Goal: Book appointment/travel/reservation

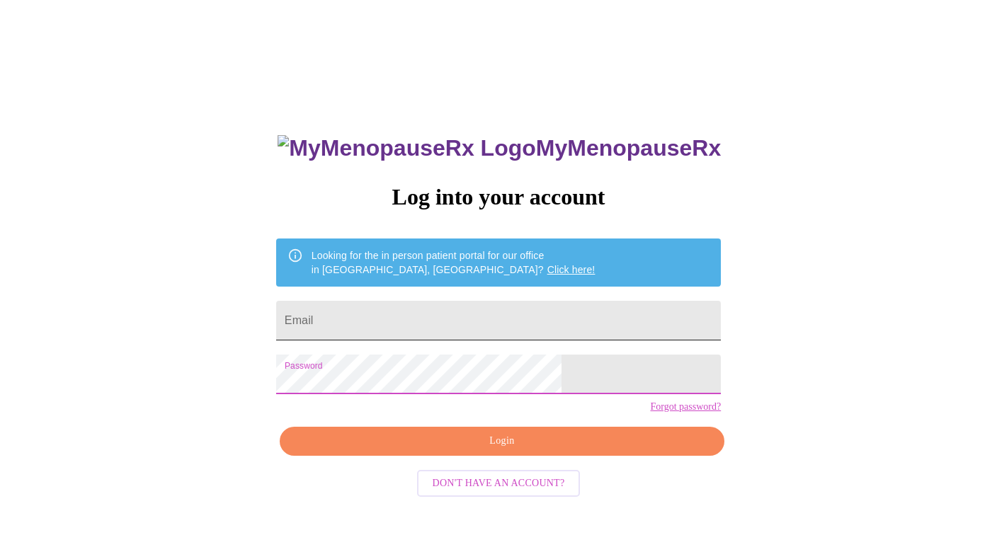
click at [477, 322] on input "Email" at bounding box center [498, 321] width 445 height 40
type input "[EMAIL_ADDRESS][DOMAIN_NAME]"
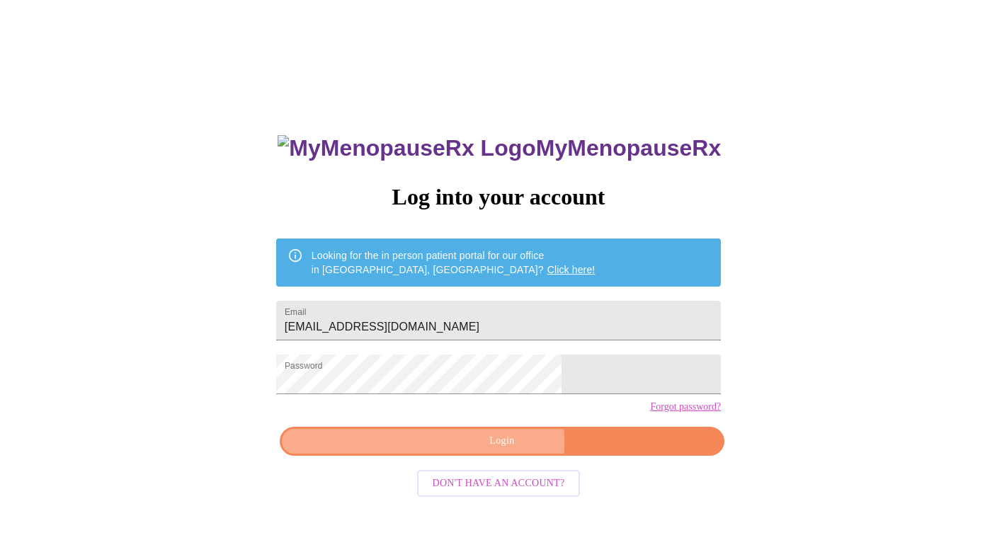
click at [453, 450] on span "Login" at bounding box center [502, 442] width 412 height 18
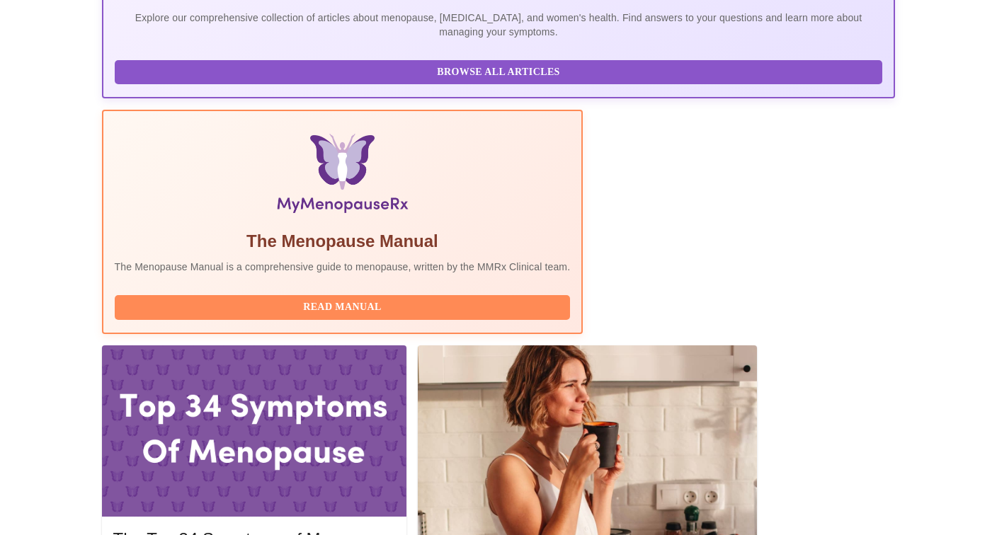
scroll to position [390, 0]
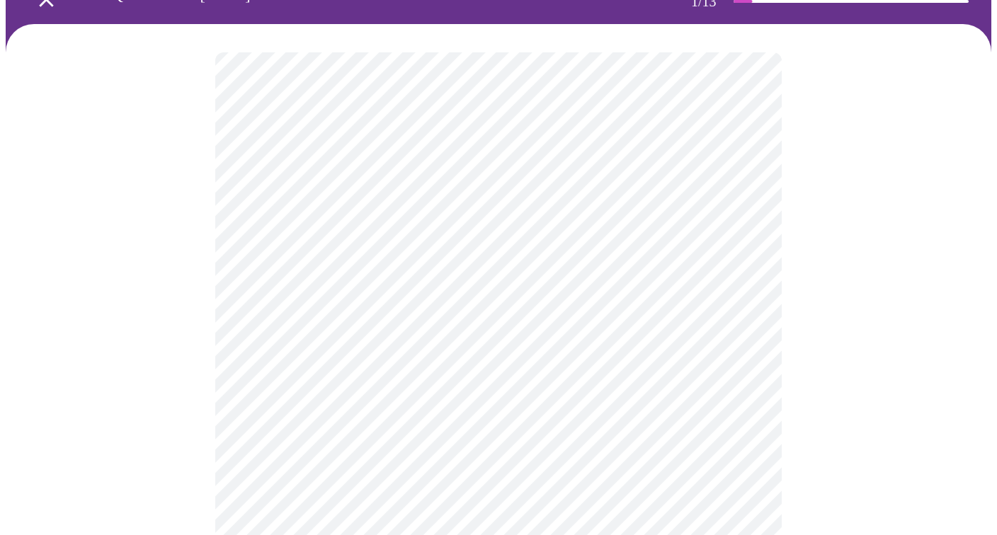
scroll to position [103, 0]
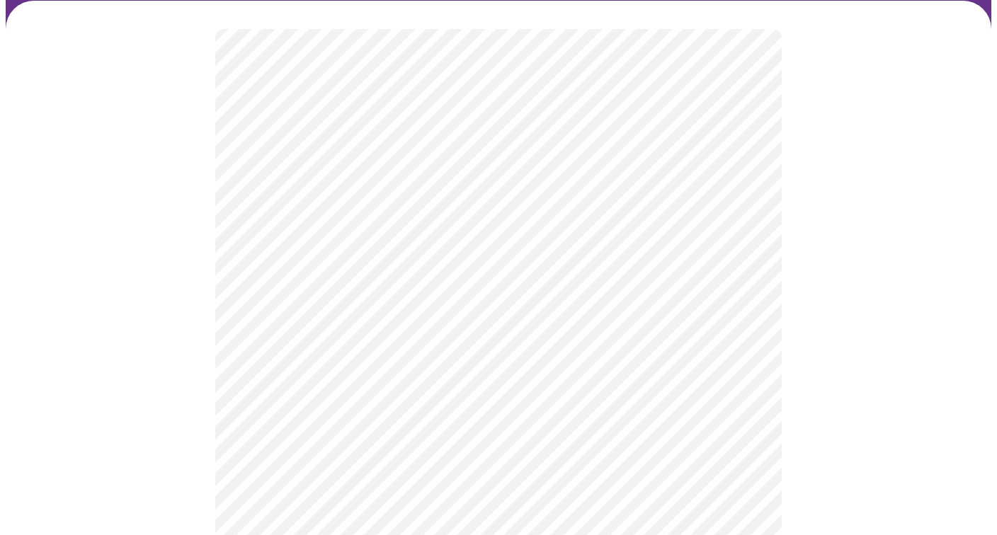
click at [732, 300] on body "MyMenopauseRx Appointments Messaging Labs Uploads Medications Community Refer a…" at bounding box center [499, 544] width 986 height 1284
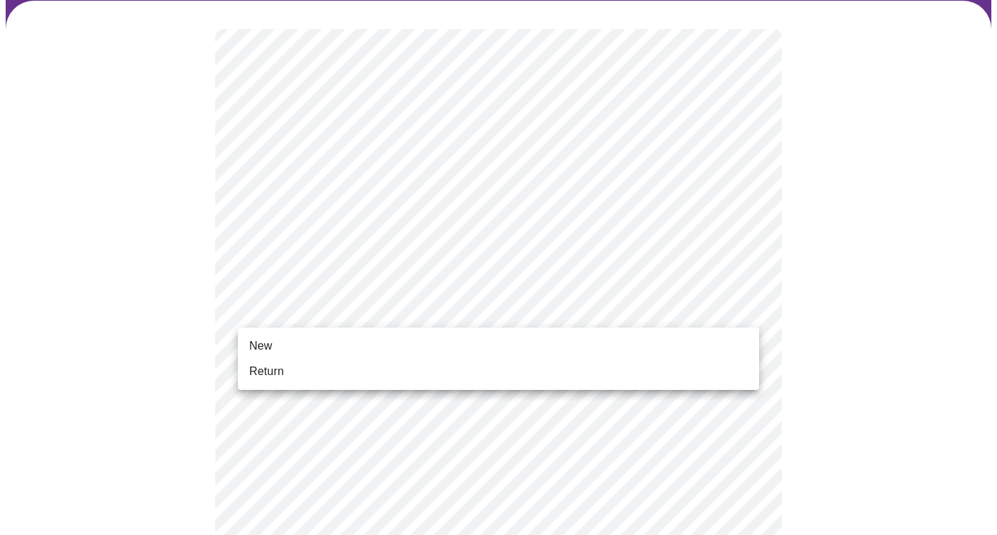
click at [661, 372] on li "Return" at bounding box center [498, 371] width 521 height 25
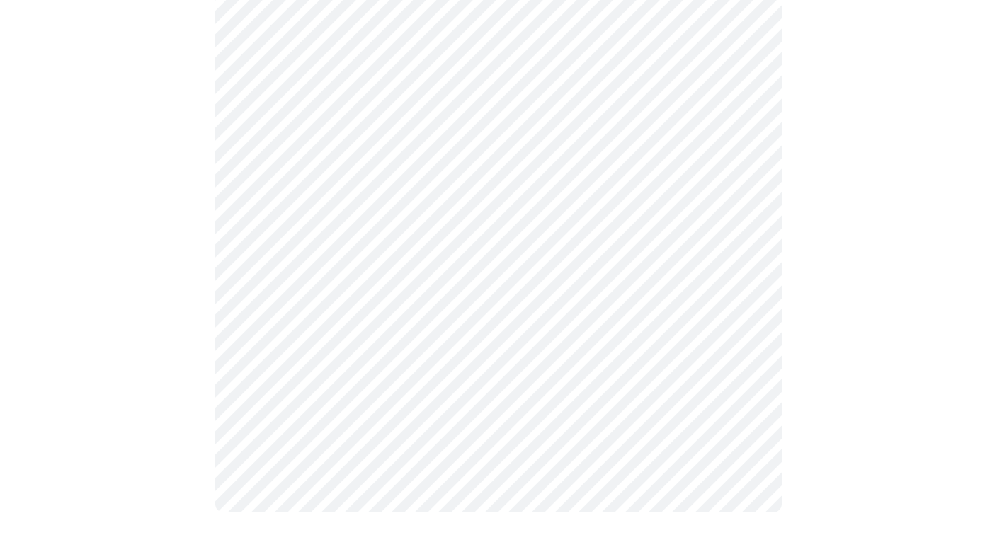
scroll to position [0, 0]
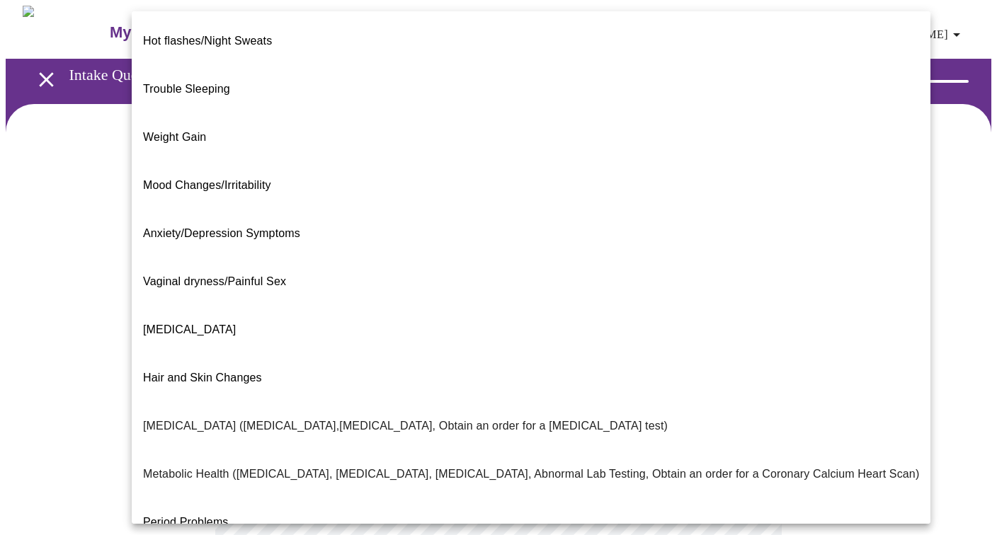
click at [744, 295] on body "MyMenopauseRx Appointments Messaging Labs Uploads Medications Community Refer a…" at bounding box center [499, 430] width 986 height 849
click at [250, 177] on p "Mood Changes/Irritability" at bounding box center [207, 185] width 128 height 17
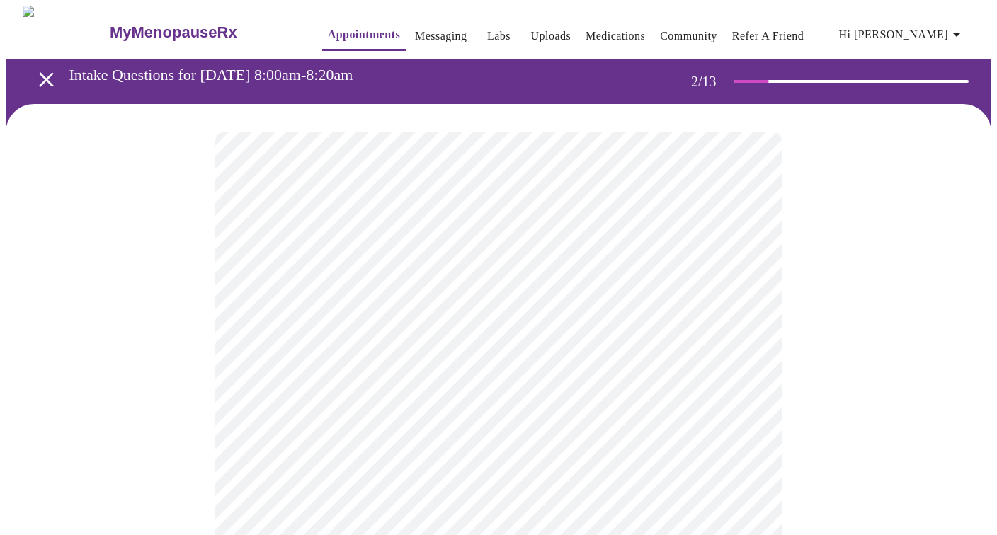
click at [744, 295] on body "MyMenopauseRx Appointments Messaging Labs Uploads Medications Community Refer a…" at bounding box center [499, 426] width 986 height 841
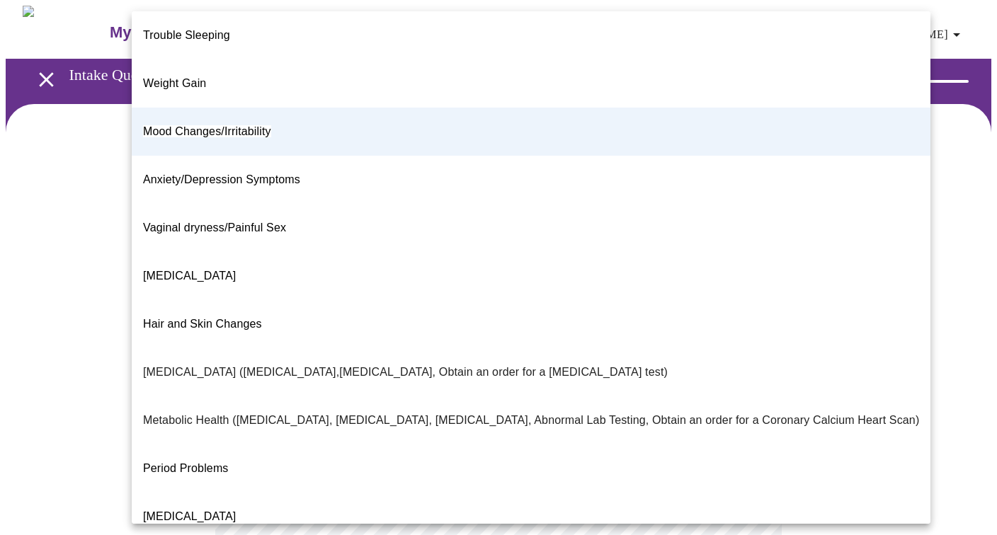
scroll to position [56, 0]
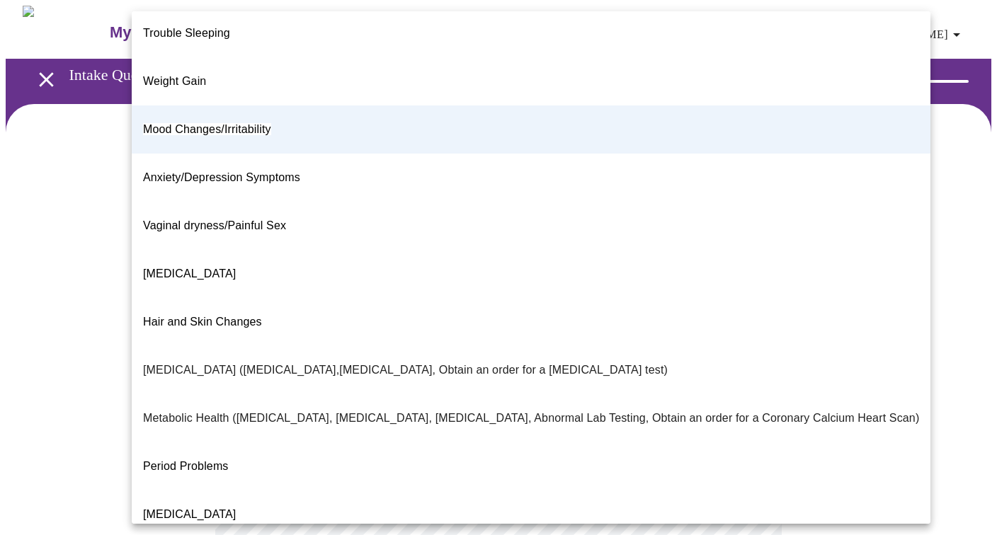
click at [926, 292] on div at bounding box center [498, 267] width 997 height 535
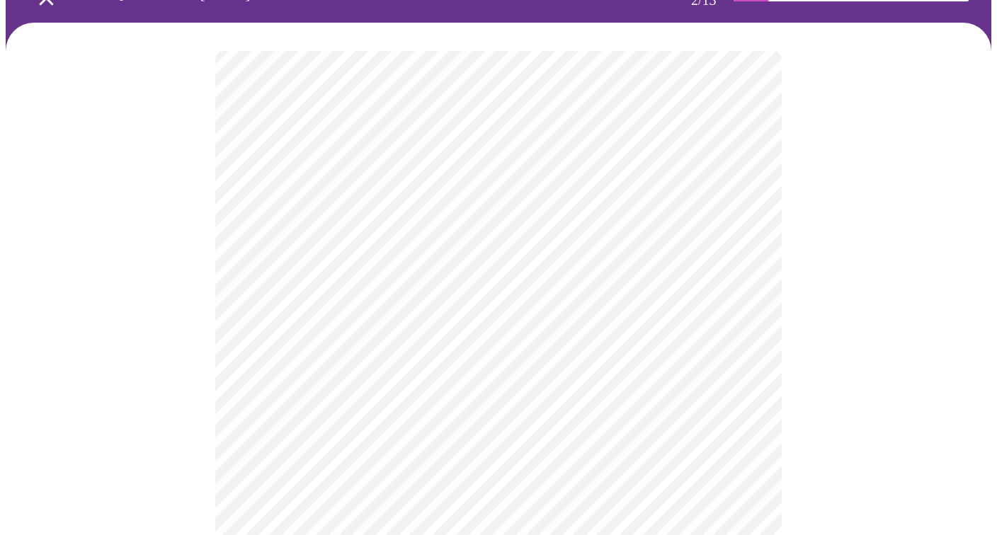
scroll to position [115, 0]
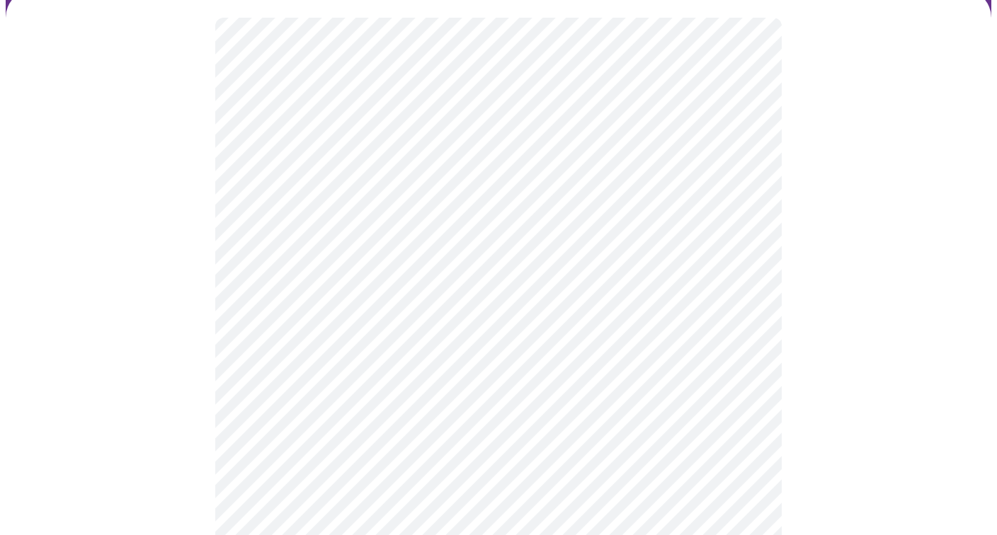
click at [740, 186] on body "MyMenopauseRx Appointments Messaging Labs Uploads Medications Community Refer a…" at bounding box center [499, 311] width 986 height 841
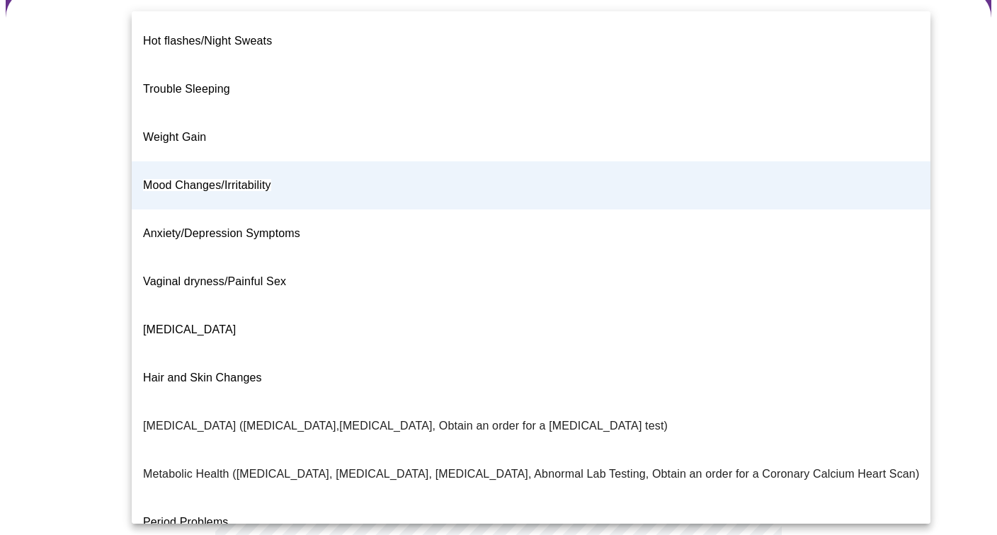
click at [524, 450] on li "Metabolic Health ([MEDICAL_DATA], [MEDICAL_DATA], [MEDICAL_DATA], Abnormal Lab …" at bounding box center [531, 474] width 799 height 48
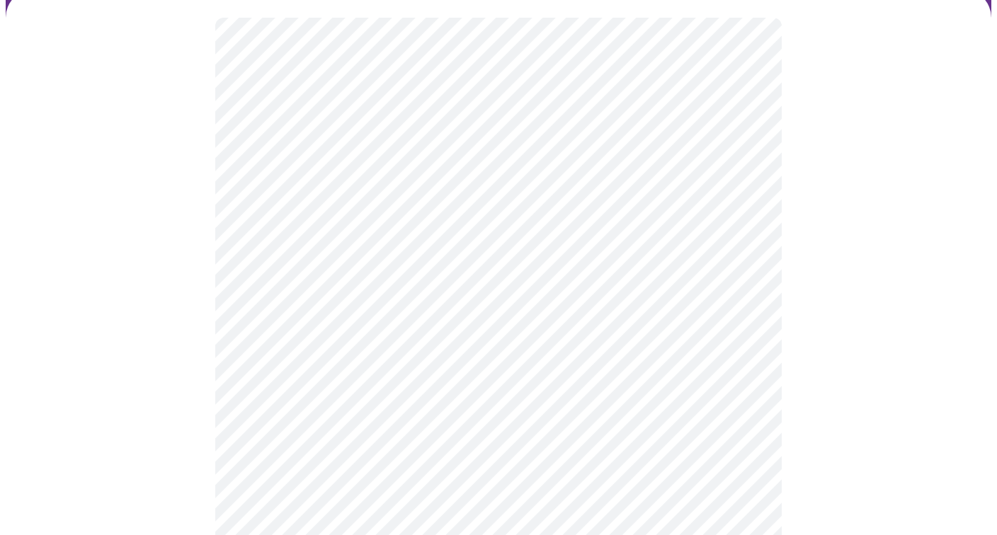
click at [735, 173] on body "MyMenopauseRx Appointments Messaging Labs Uploads Medications Community Refer a…" at bounding box center [499, 311] width 986 height 841
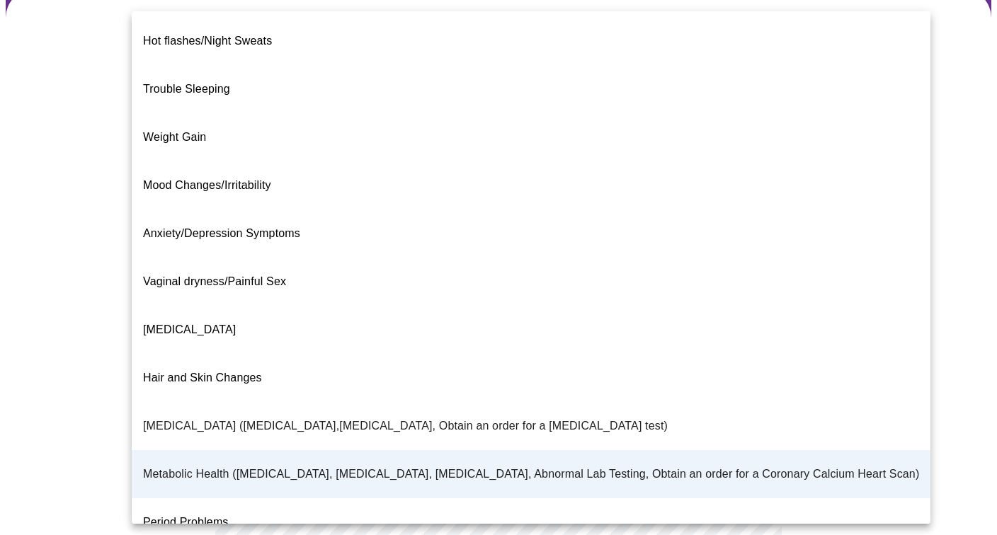
click at [412, 499] on li "Period Problems" at bounding box center [531, 523] width 799 height 48
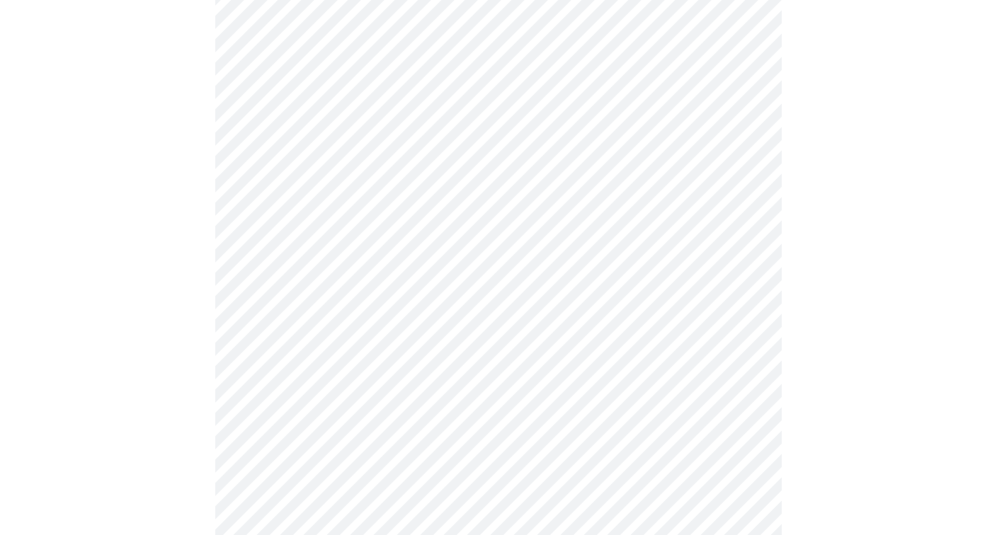
scroll to position [217, 0]
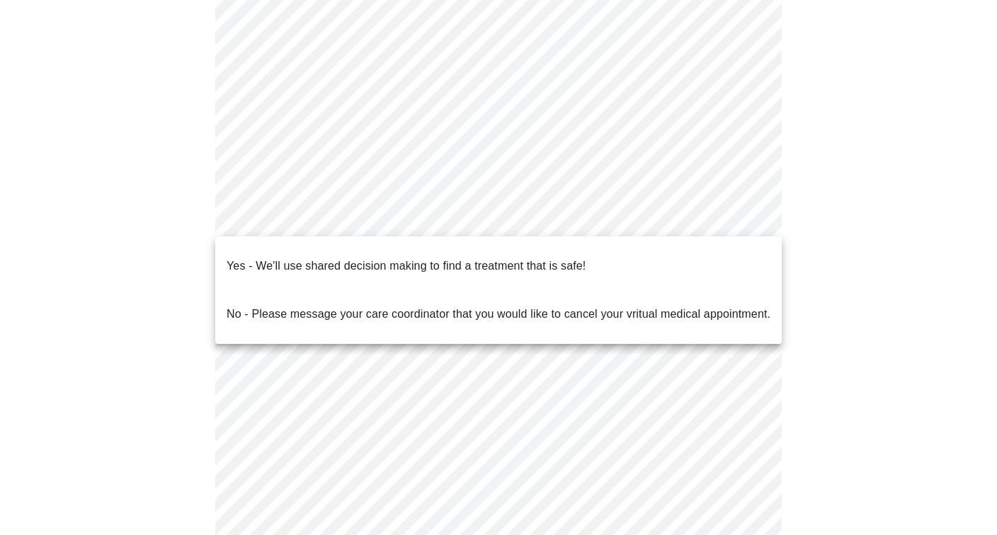
click at [749, 217] on body "MyMenopauseRx Appointments Messaging Labs Uploads Medications Community Refer a…" at bounding box center [499, 208] width 986 height 841
click at [721, 247] on li "Yes - We'll use shared decision making to find a treatment that is safe!" at bounding box center [498, 266] width 567 height 48
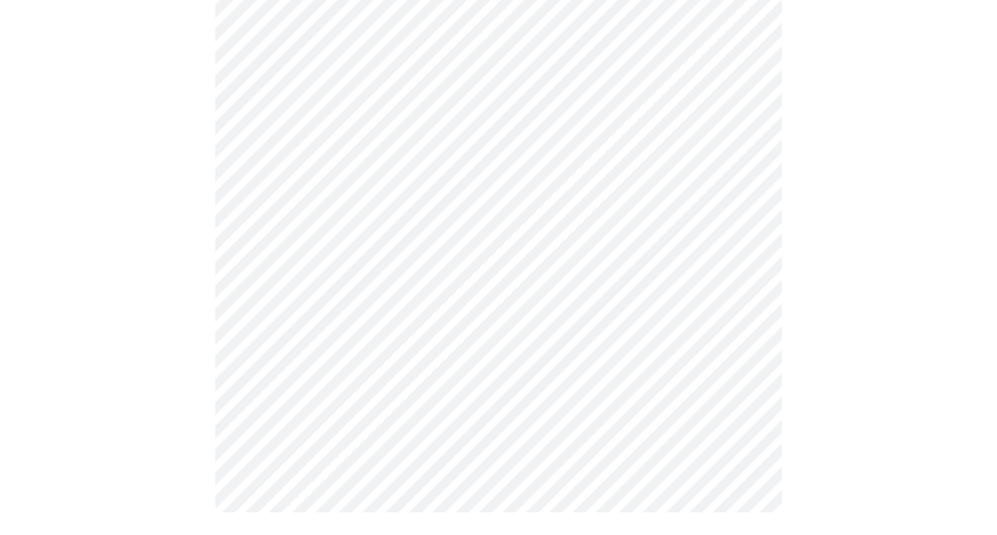
scroll to position [0, 0]
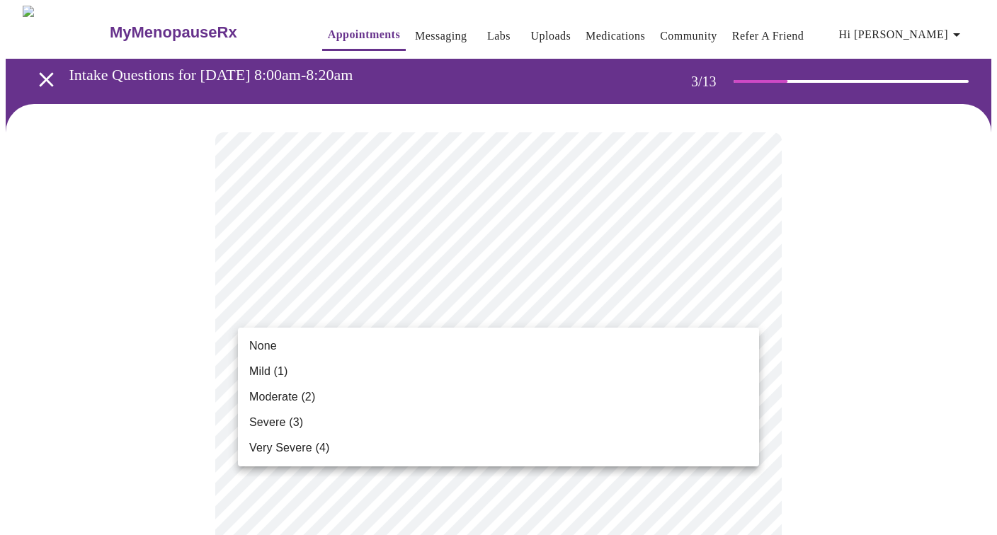
click at [706, 369] on li "Mild (1)" at bounding box center [498, 371] width 521 height 25
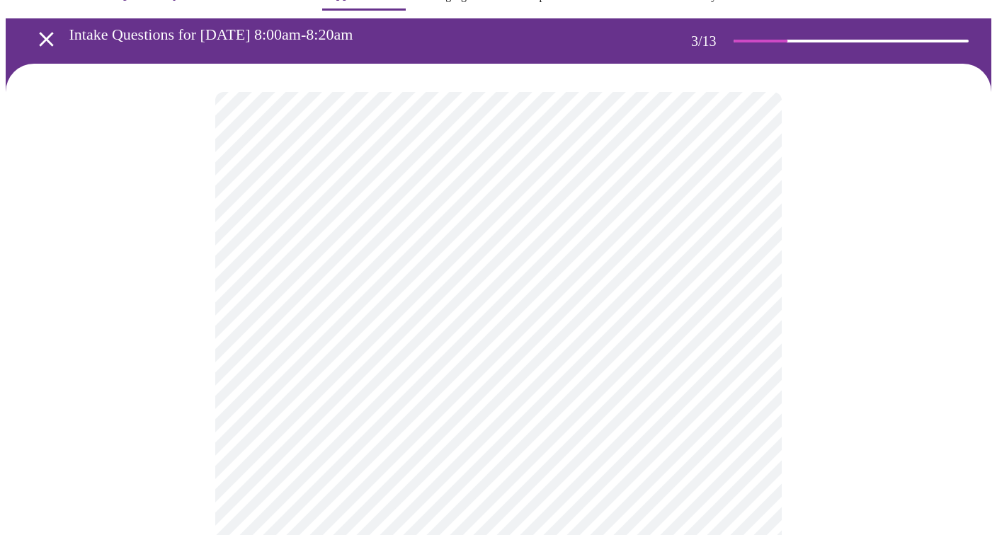
scroll to position [101, 0]
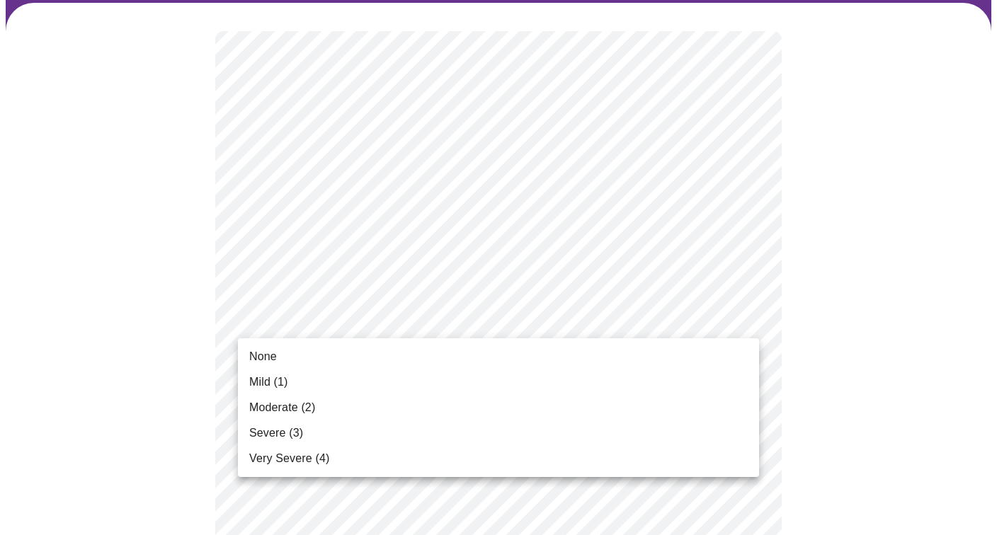
click at [708, 352] on li "None" at bounding box center [498, 356] width 521 height 25
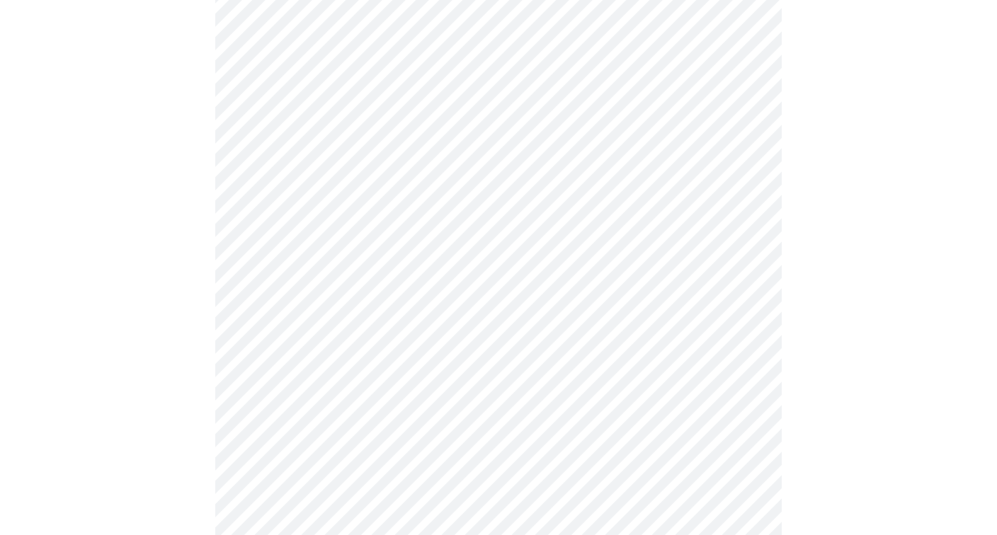
scroll to position [255, 0]
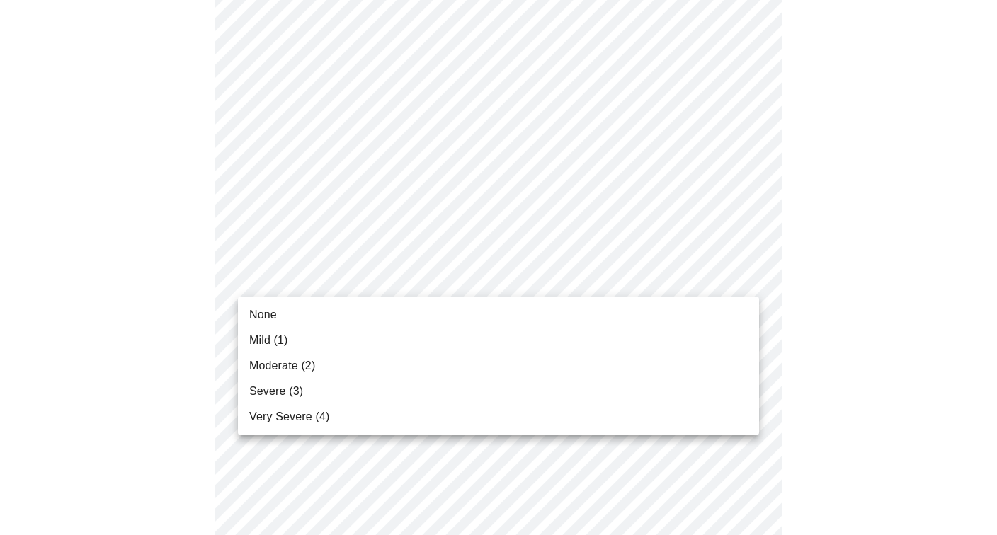
click at [722, 312] on li "None" at bounding box center [498, 314] width 521 height 25
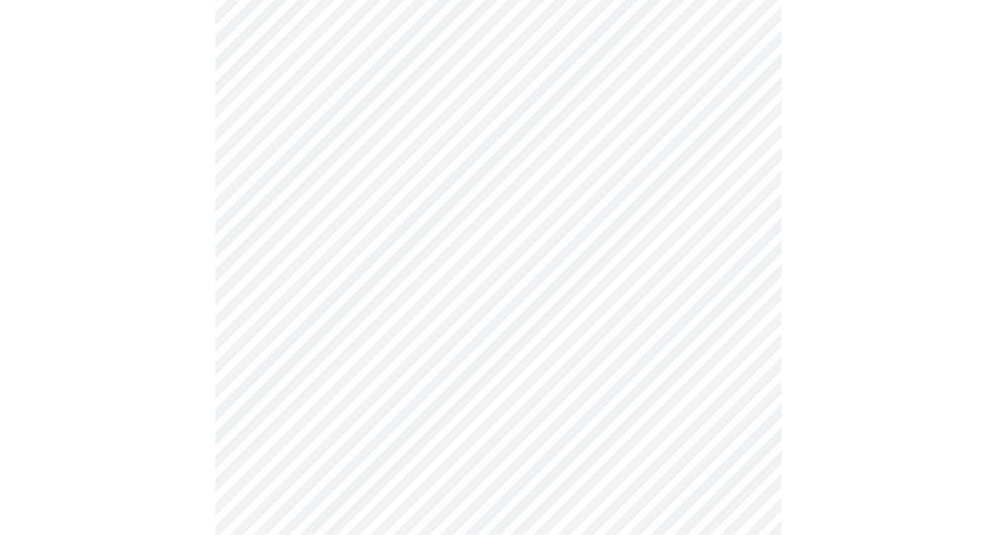
scroll to position [394, 0]
click at [749, 256] on body "MyMenopauseRx Appointments Messaging Labs Uploads Medications Community Refer a…" at bounding box center [499, 521] width 986 height 1819
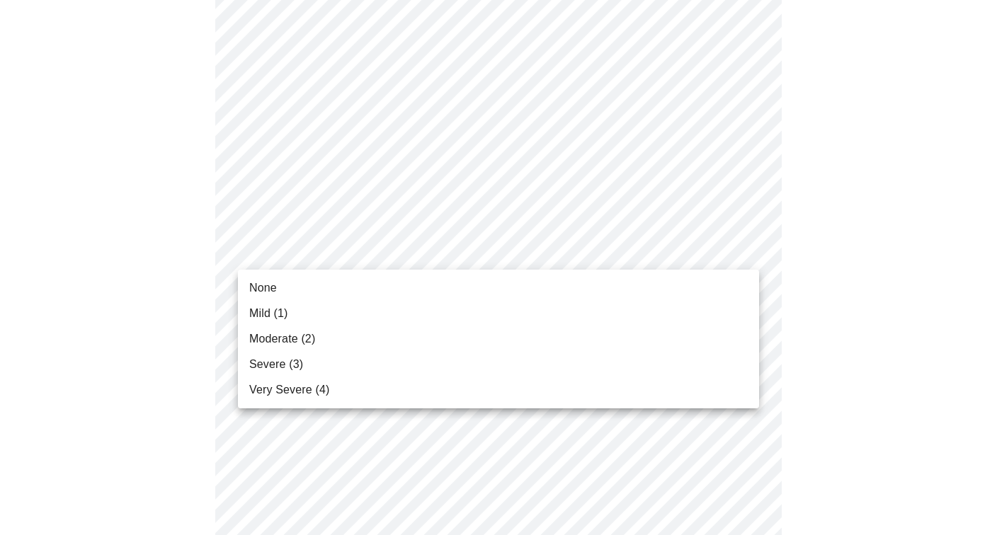
click at [850, 284] on div at bounding box center [498, 267] width 997 height 535
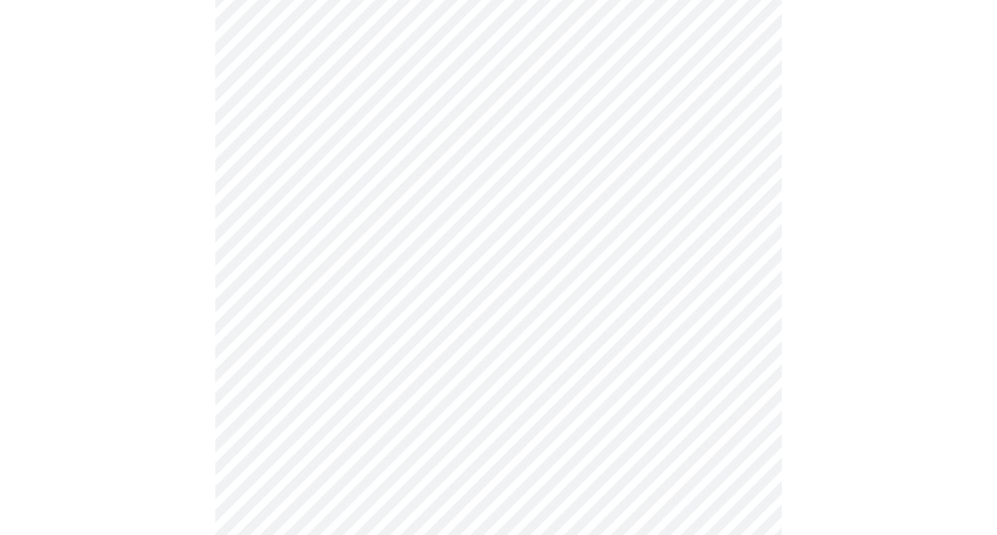
click at [740, 251] on body "MyMenopauseRx Appointments Messaging Labs Uploads Medications Community Refer a…" at bounding box center [499, 521] width 986 height 1819
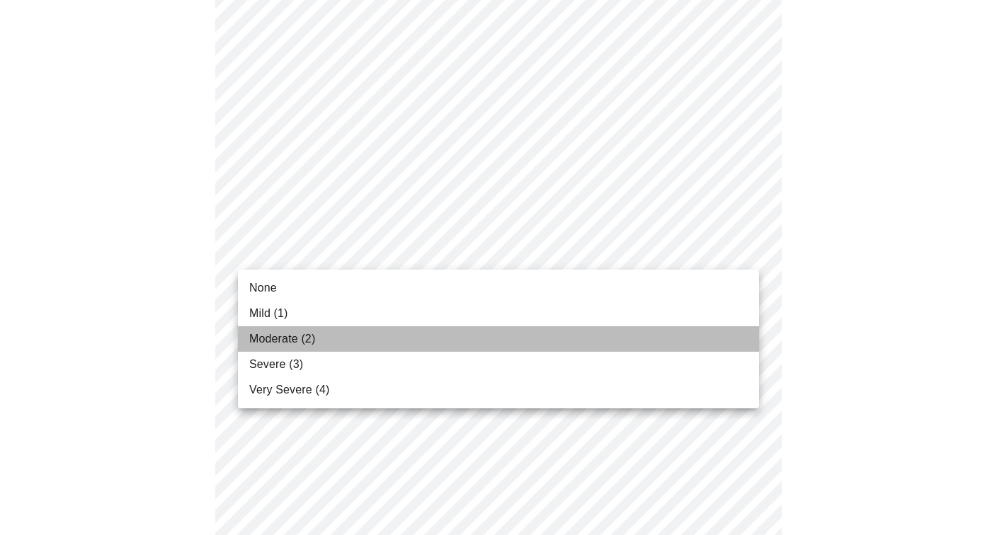
click at [480, 329] on li "Moderate (2)" at bounding box center [498, 338] width 521 height 25
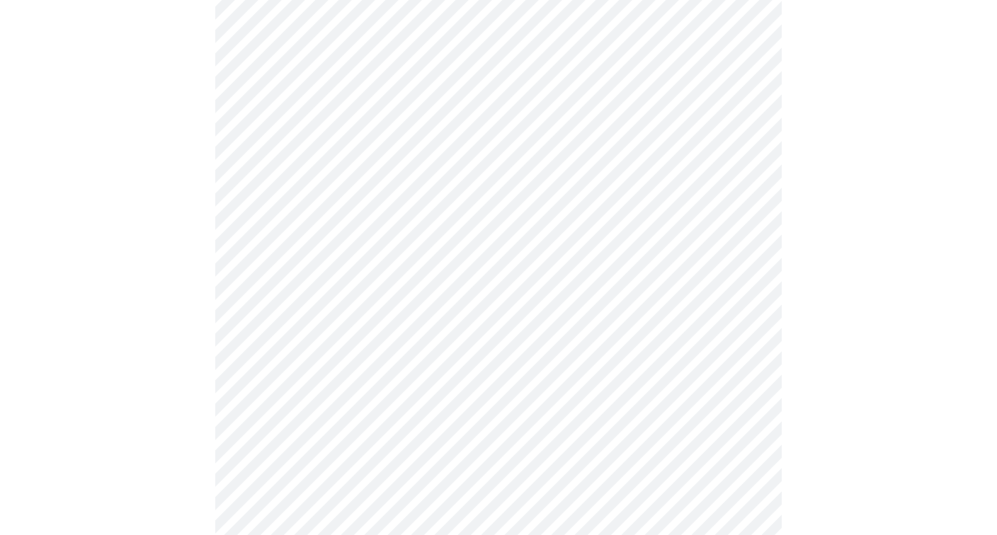
scroll to position [410, 0]
click at [749, 327] on body "MyMenopauseRx Appointments Messaging Labs Uploads Medications Community Refer a…" at bounding box center [499, 495] width 986 height 1799
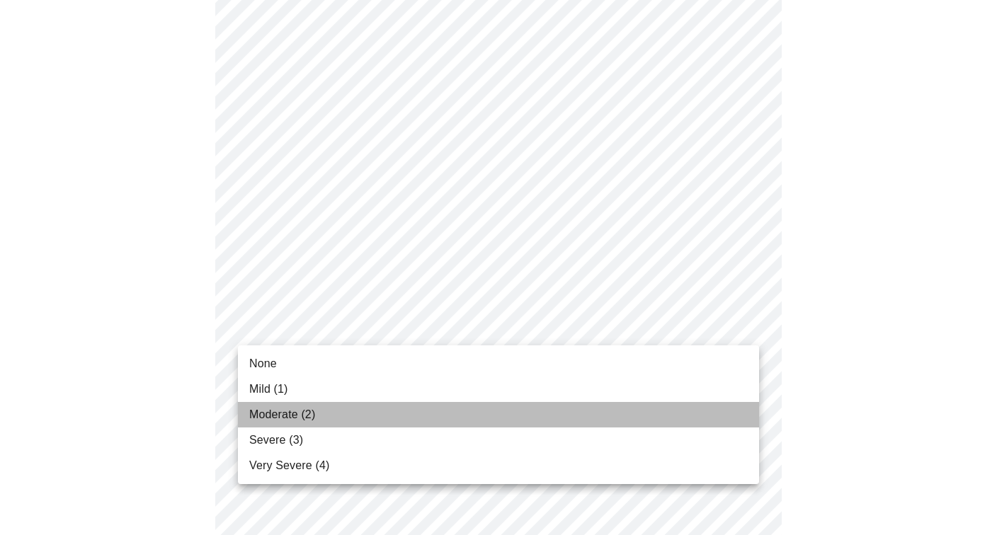
click at [397, 405] on li "Moderate (2)" at bounding box center [498, 414] width 521 height 25
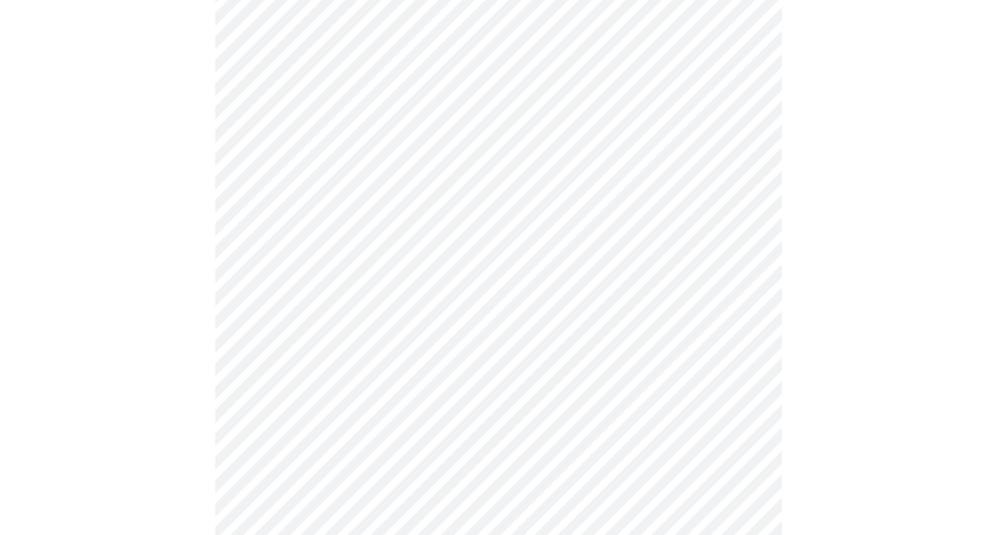
scroll to position [553, 0]
click at [750, 277] on body "MyMenopauseRx Appointments Messaging Labs Uploads Medications Community Refer a…" at bounding box center [499, 343] width 986 height 1780
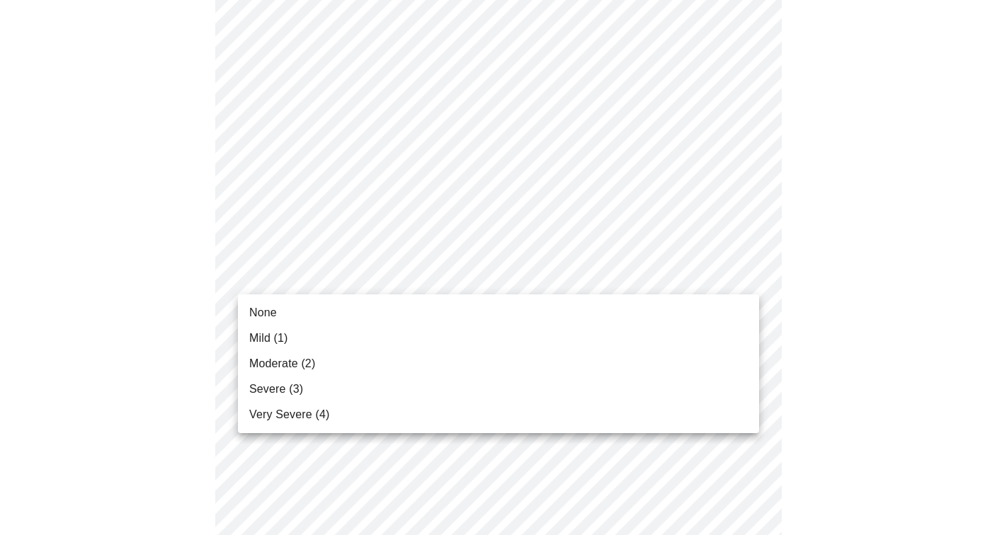
click at [386, 317] on li "None" at bounding box center [498, 312] width 521 height 25
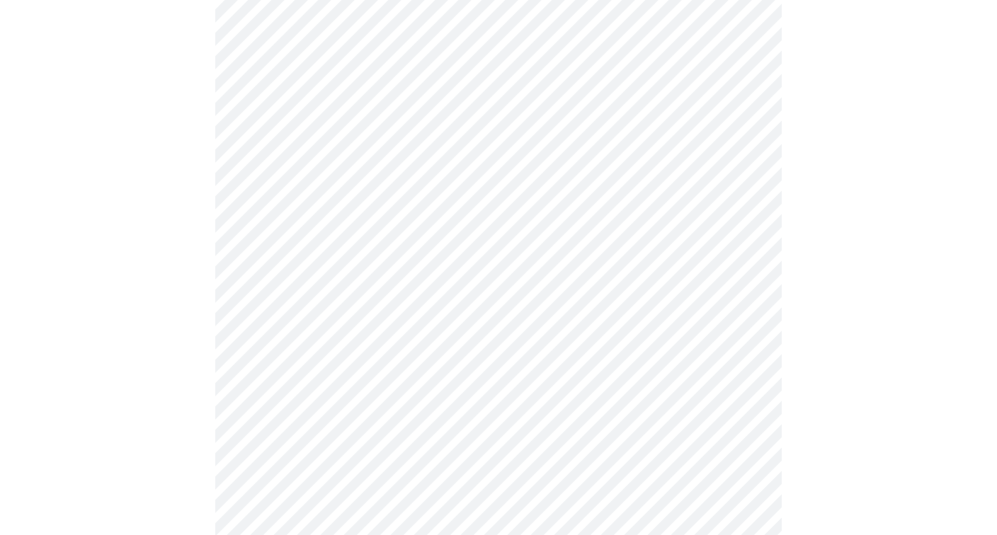
scroll to position [734, 0]
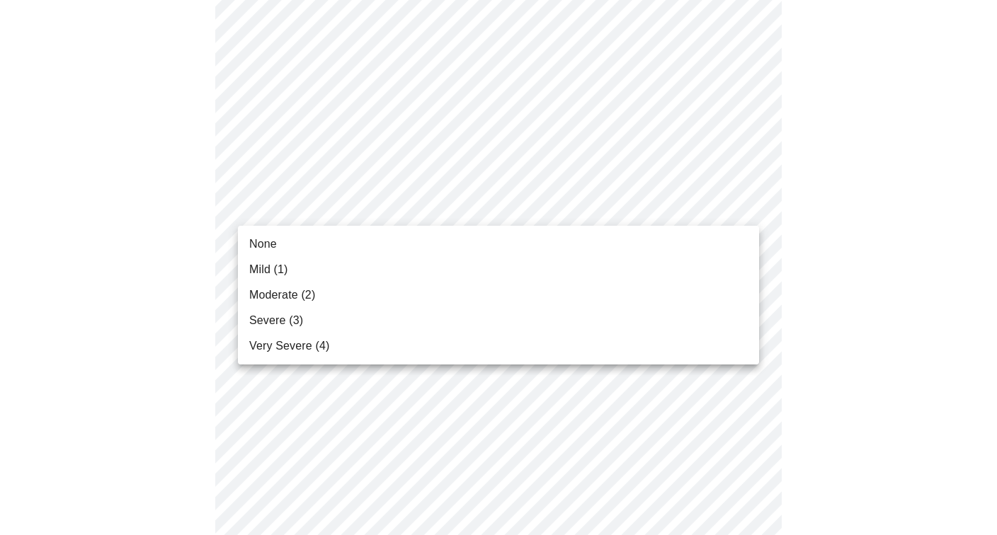
click at [749, 205] on body "MyMenopauseRx Appointments Messaging Labs Uploads Medications Community Refer a…" at bounding box center [499, 152] width 986 height 1761
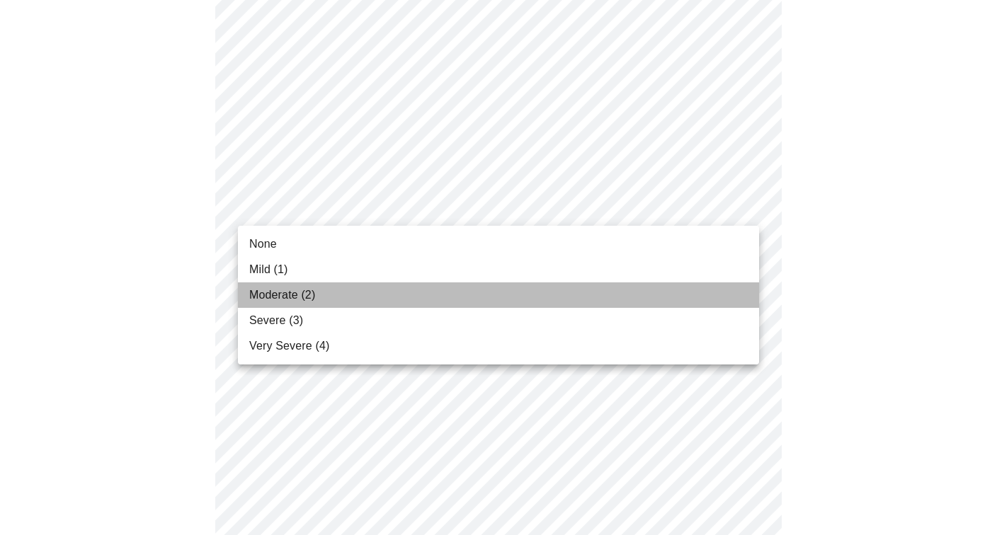
click at [659, 290] on li "Moderate (2)" at bounding box center [498, 295] width 521 height 25
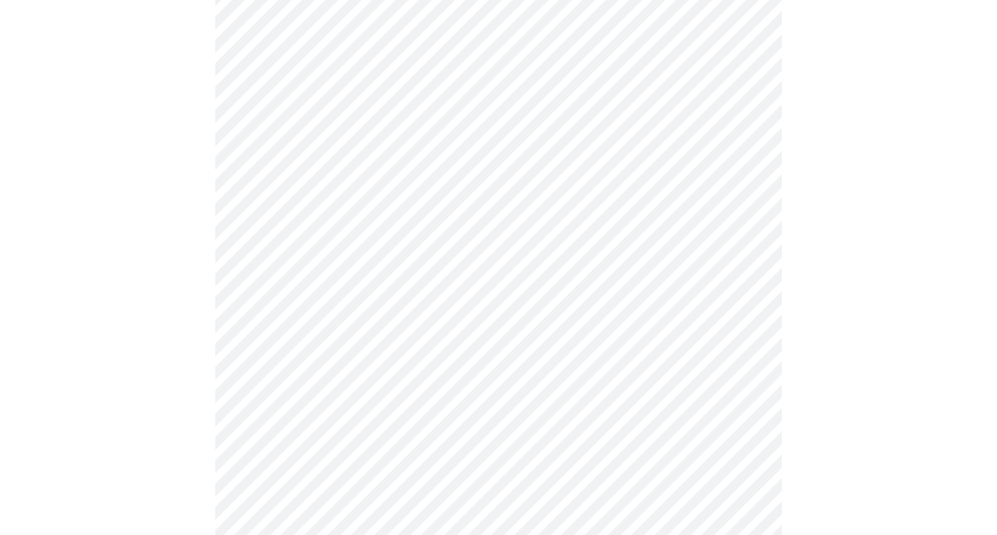
scroll to position [921, 0]
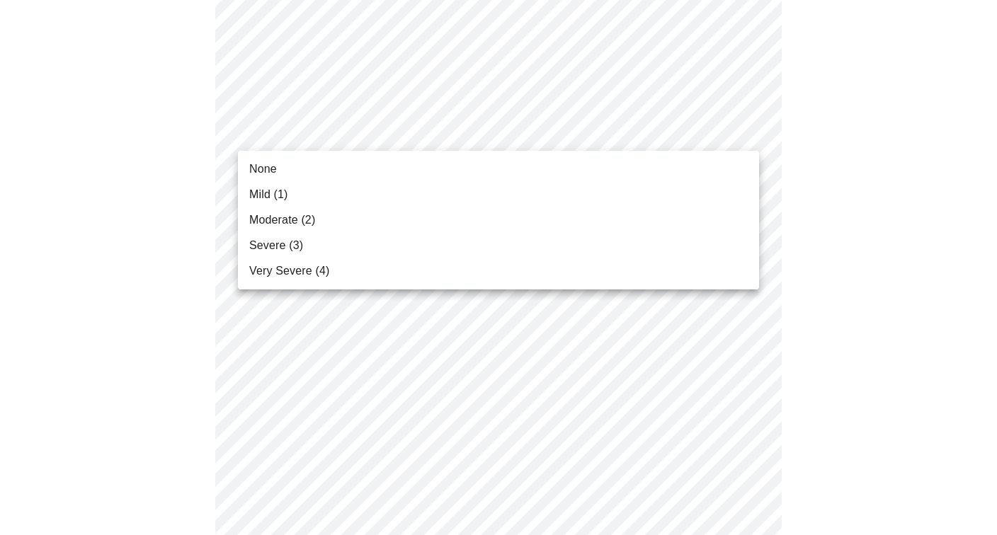
click at [715, 169] on li "None" at bounding box center [498, 169] width 521 height 25
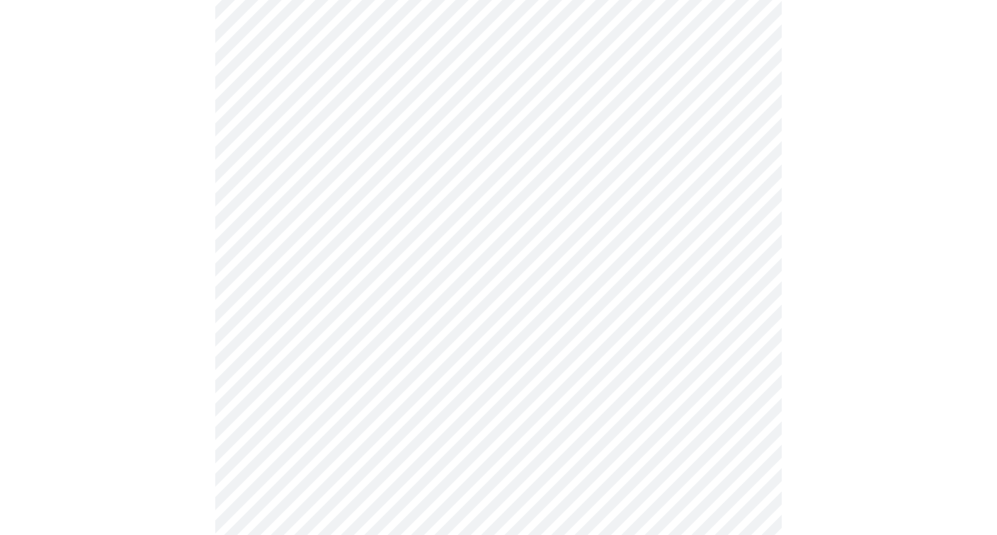
scroll to position [928, 0]
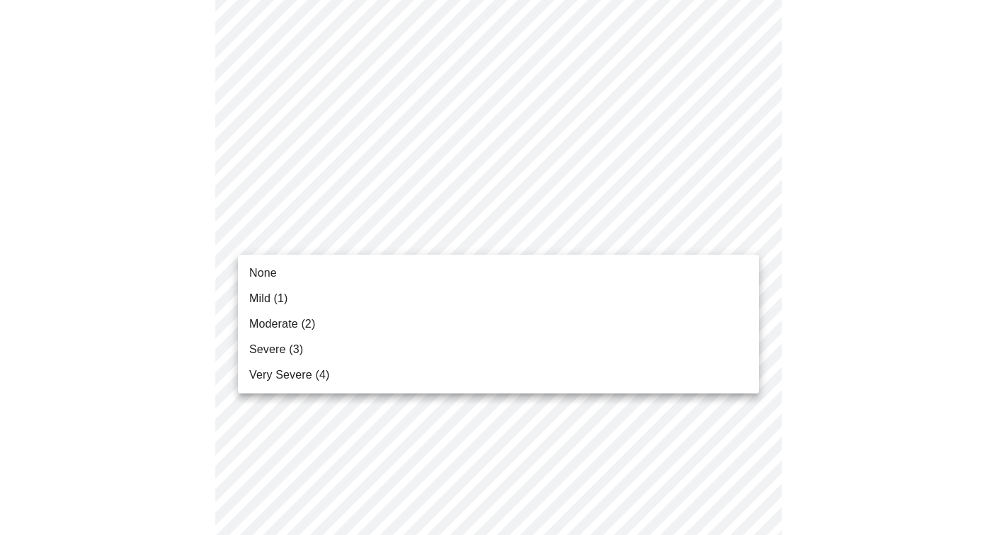
click at [716, 269] on li "None" at bounding box center [498, 273] width 521 height 25
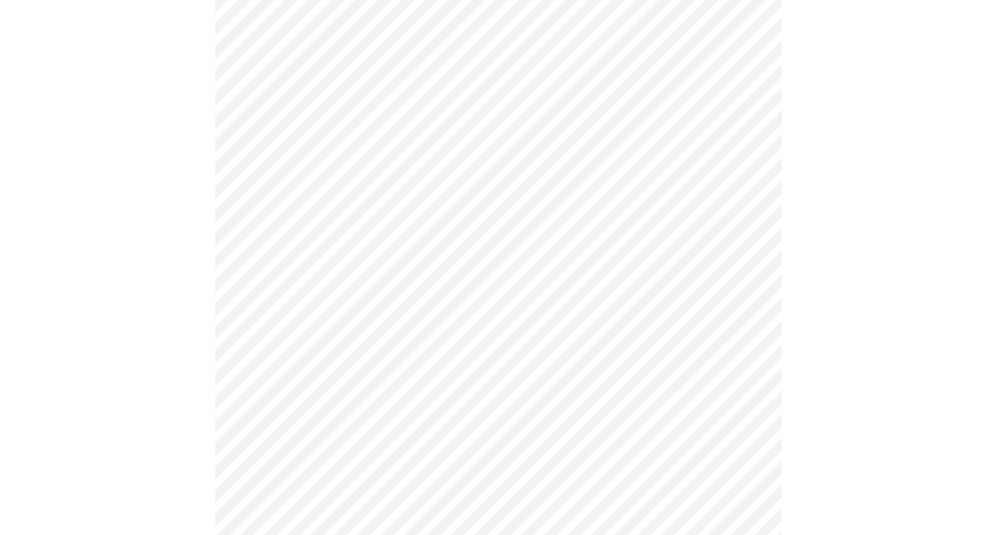
scroll to position [1006, 0]
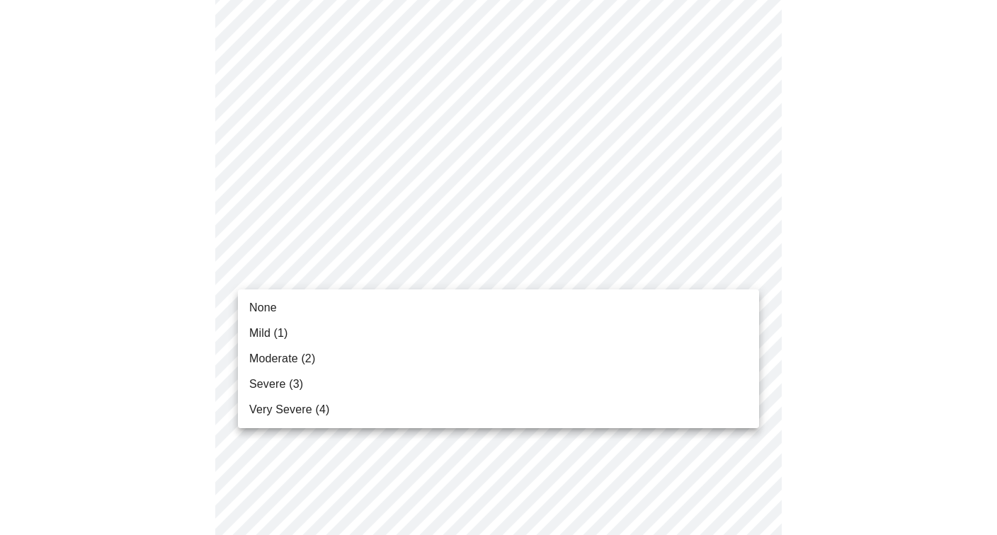
click at [697, 300] on li "None" at bounding box center [498, 307] width 521 height 25
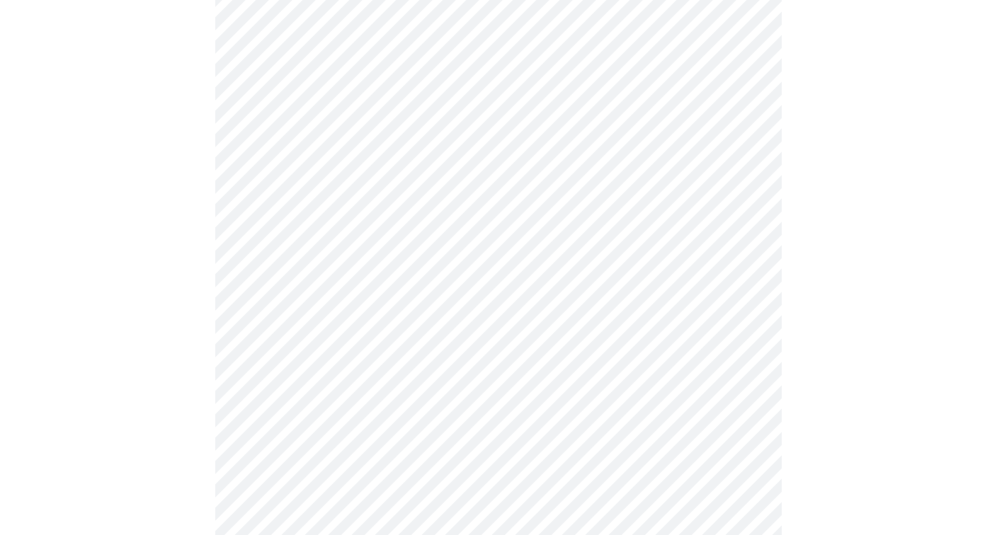
scroll to position [1100, 0]
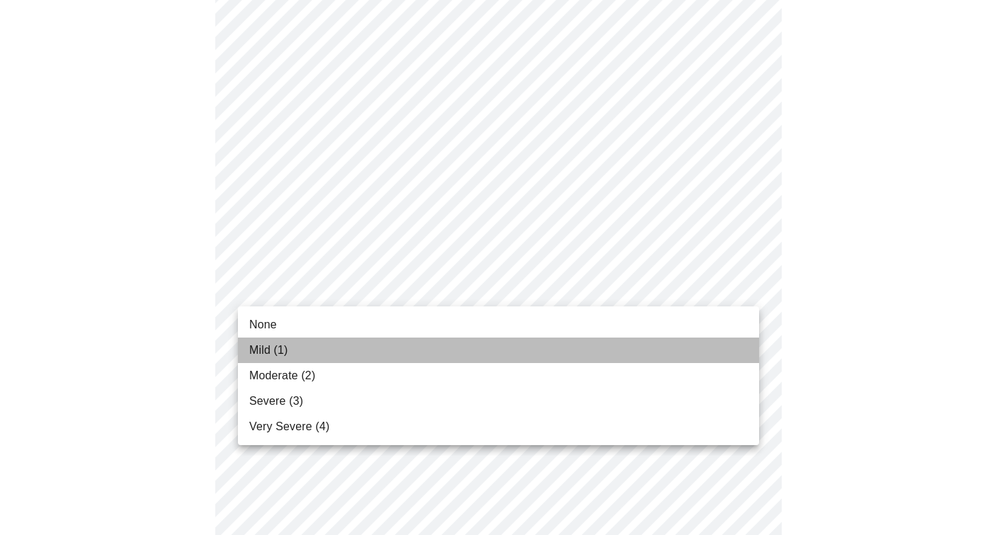
click at [681, 353] on li "Mild (1)" at bounding box center [498, 350] width 521 height 25
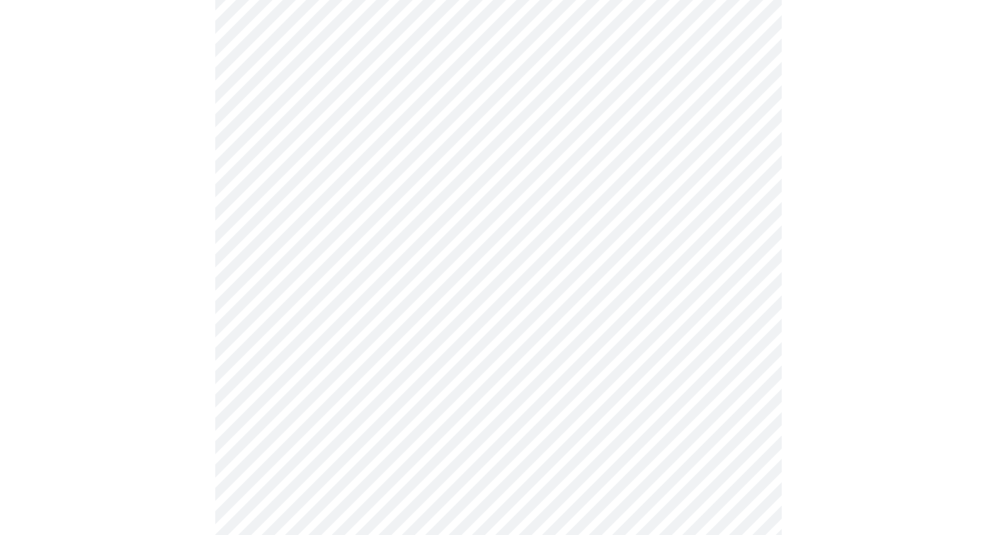
scroll to position [510, 0]
click at [754, 297] on body "MyMenopauseRx Appointments Messaging Labs Uploads Medications Community Refer a…" at bounding box center [499, 164] width 986 height 1337
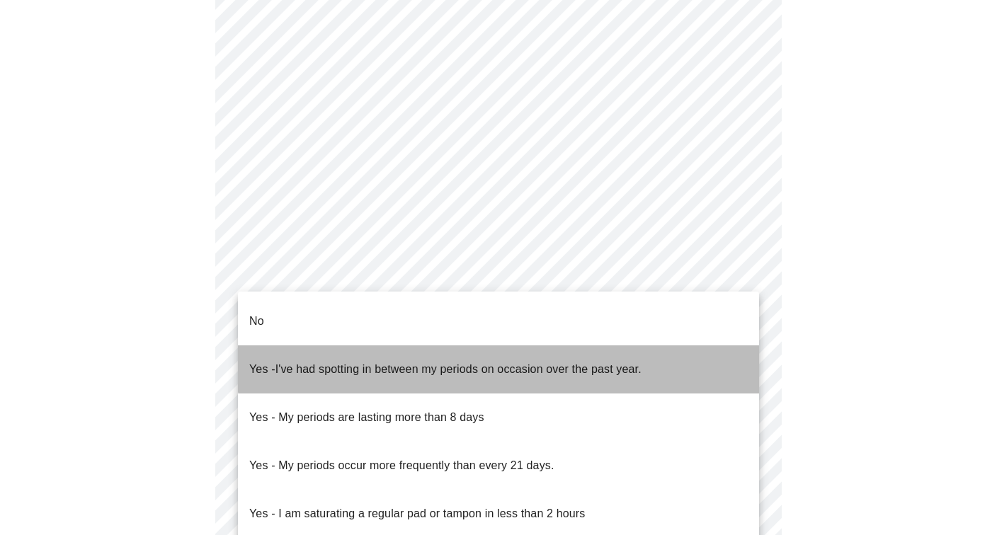
click at [624, 363] on span "I've had spotting in between my periods on occasion over the past year." at bounding box center [458, 369] width 366 height 12
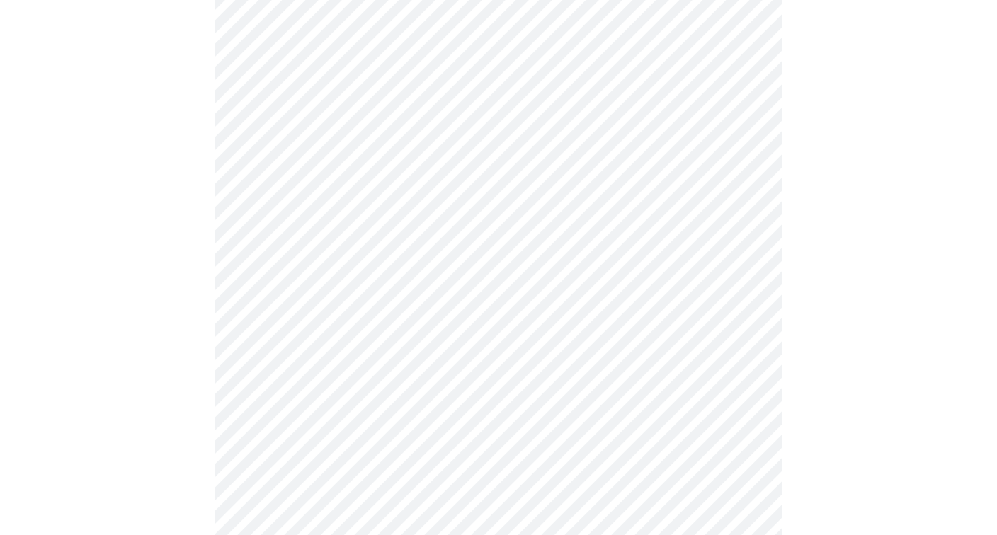
click at [741, 304] on body "MyMenopauseRx Appointments Messaging Labs Uploads Medications Community Refer a…" at bounding box center [499, 160] width 986 height 1329
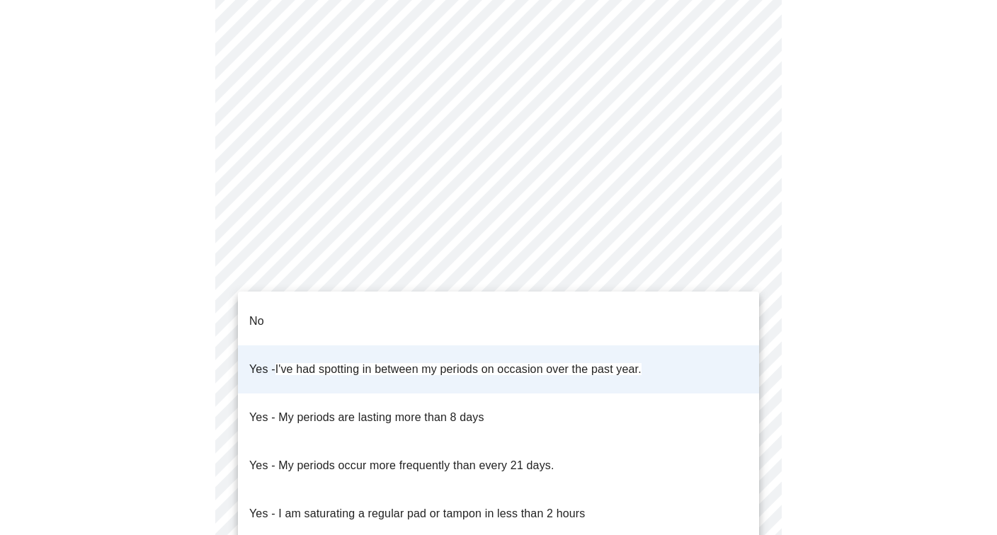
click at [534, 457] on p "Yes - My periods occur more frequently than every 21 days." at bounding box center [401, 465] width 305 height 17
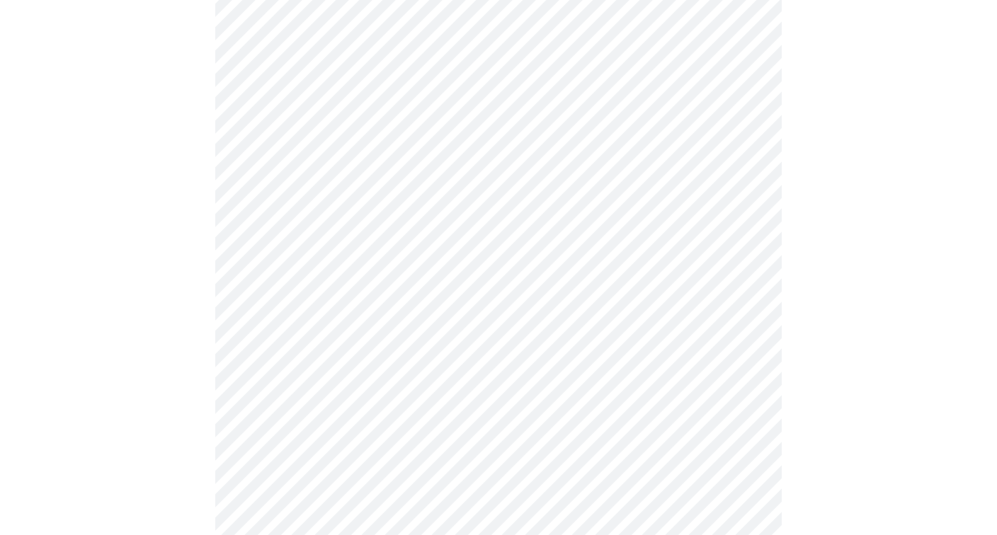
scroll to position [717, 0]
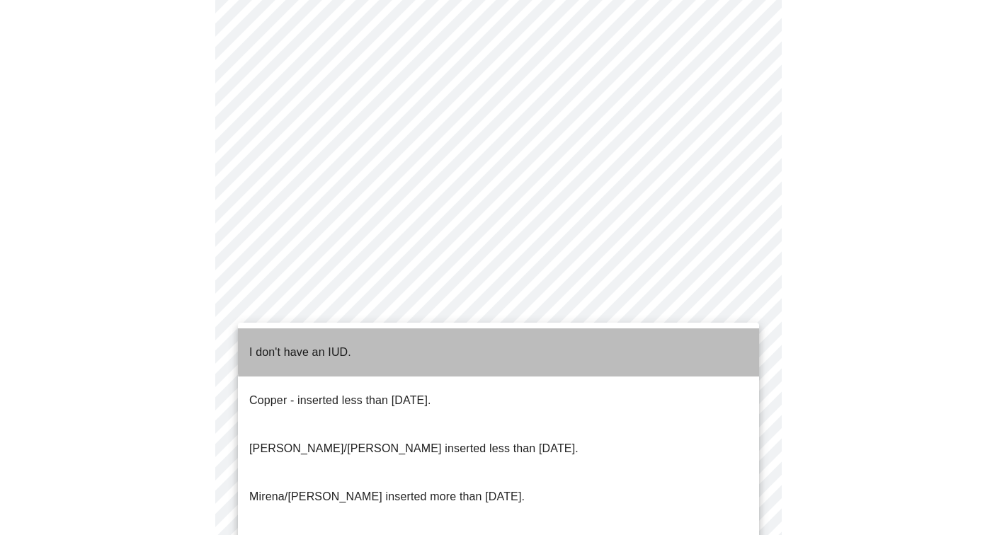
click at [620, 341] on li "I don't have an IUD." at bounding box center [498, 353] width 521 height 48
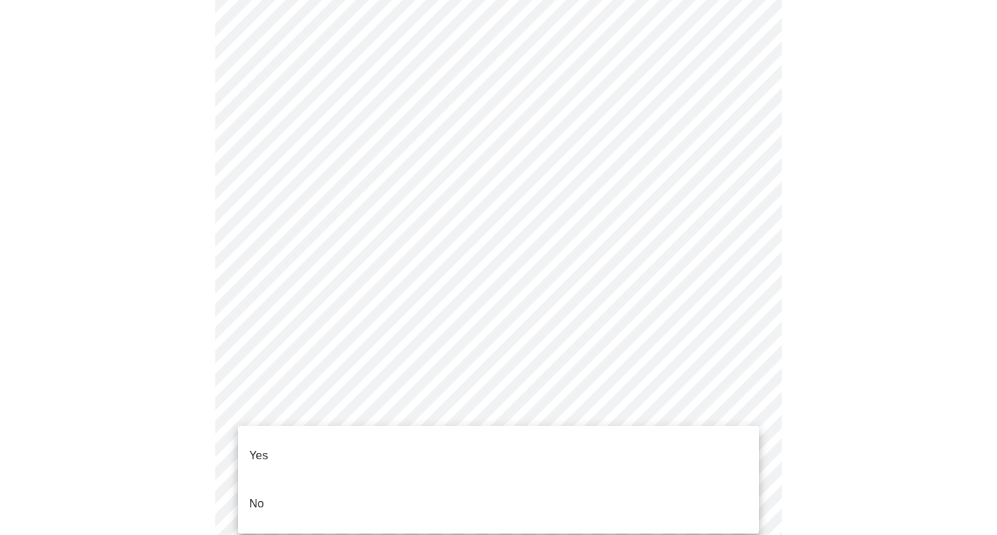
click at [612, 481] on li "No" at bounding box center [498, 504] width 521 height 48
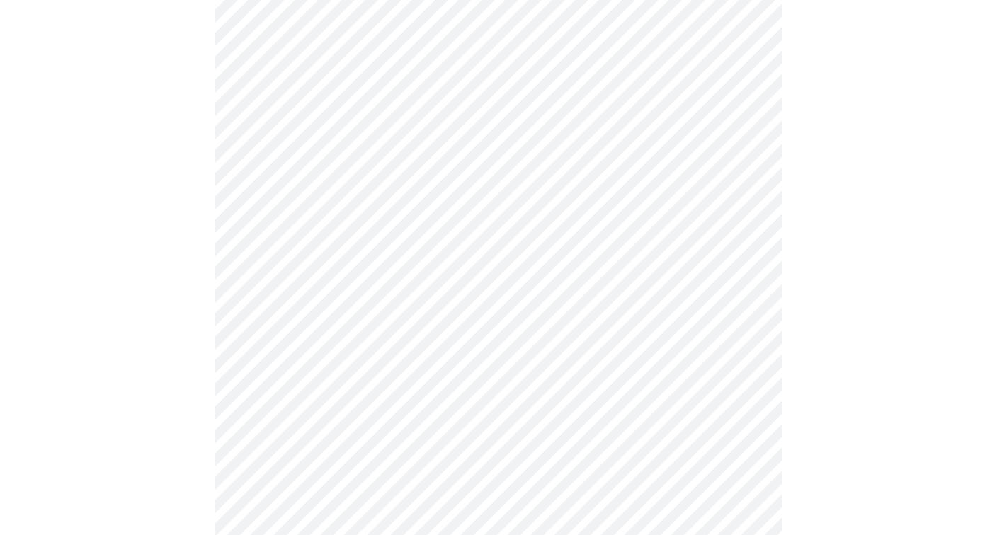
scroll to position [632, 0]
click at [739, 273] on body "MyMenopauseRx Appointments Messaging Labs Uploads Medications Community Refer a…" at bounding box center [499, 31] width 986 height 1314
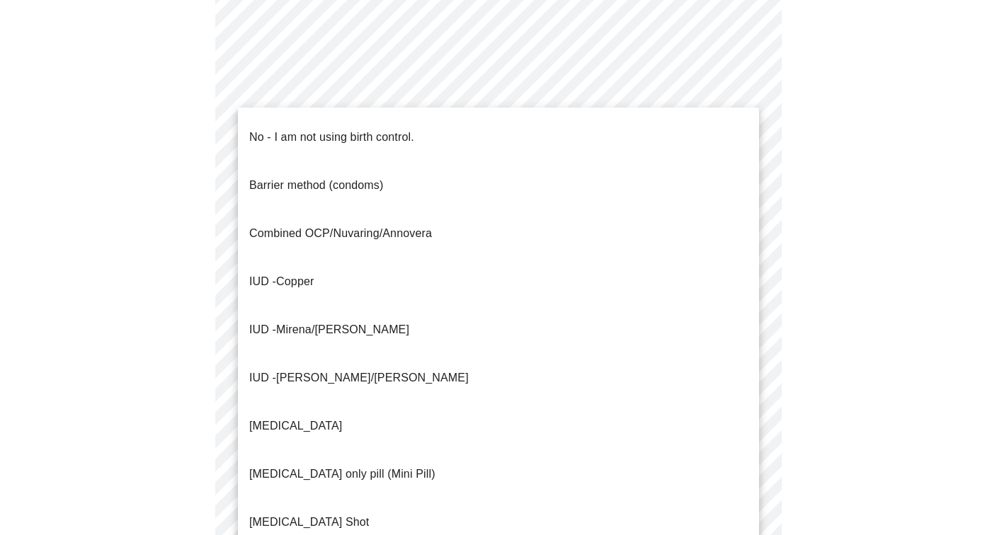
click at [631, 127] on li "No - I am not using birth control." at bounding box center [498, 137] width 521 height 48
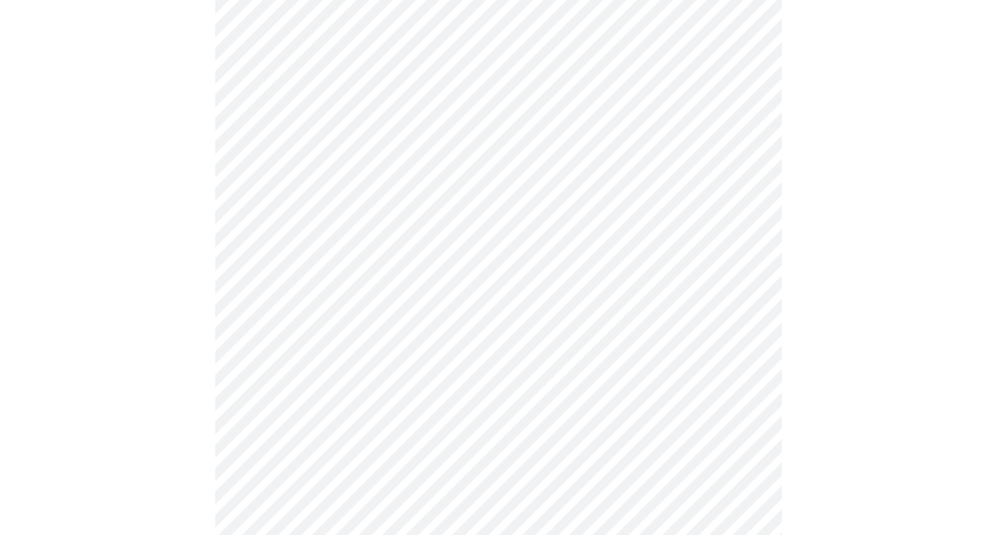
scroll to position [3774, 0]
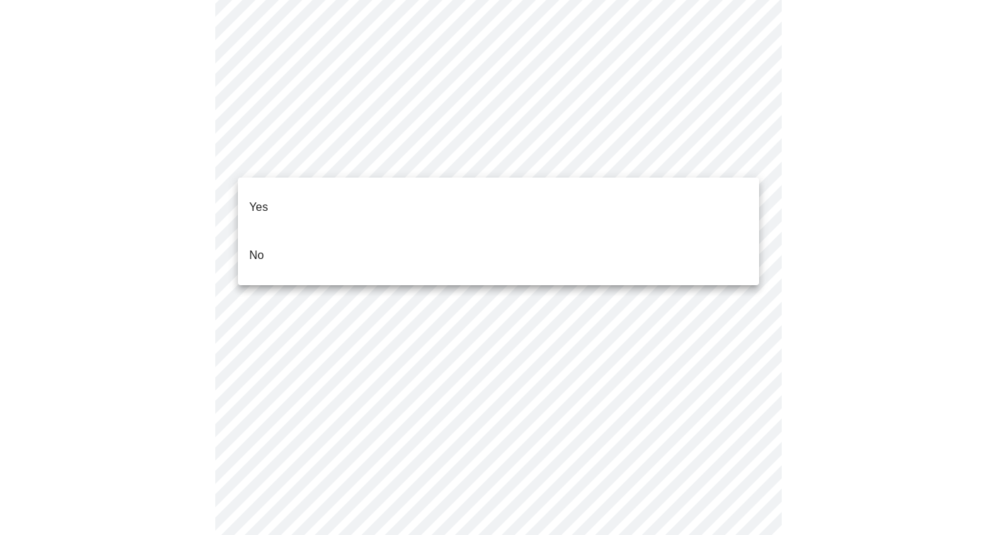
click at [657, 242] on li "No" at bounding box center [498, 256] width 521 height 48
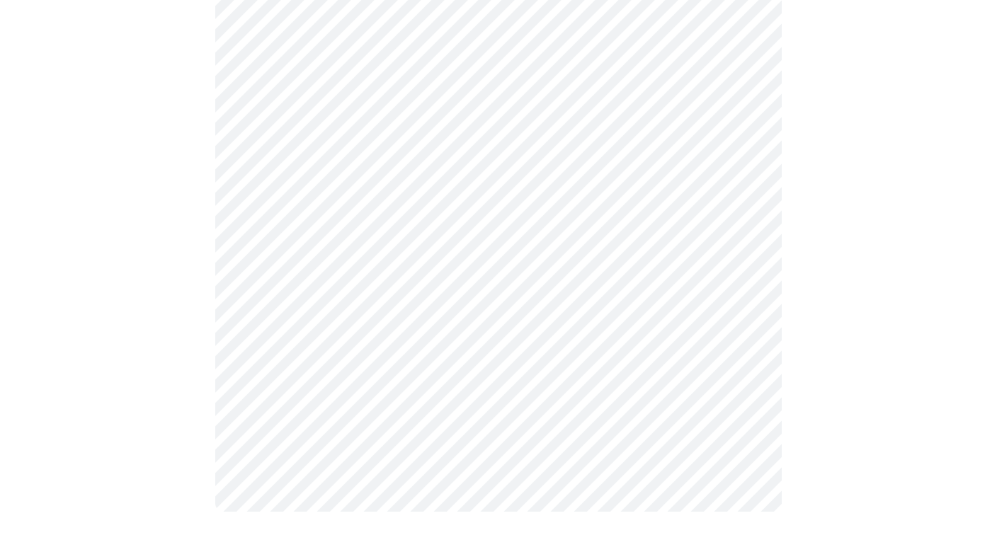
scroll to position [827, 0]
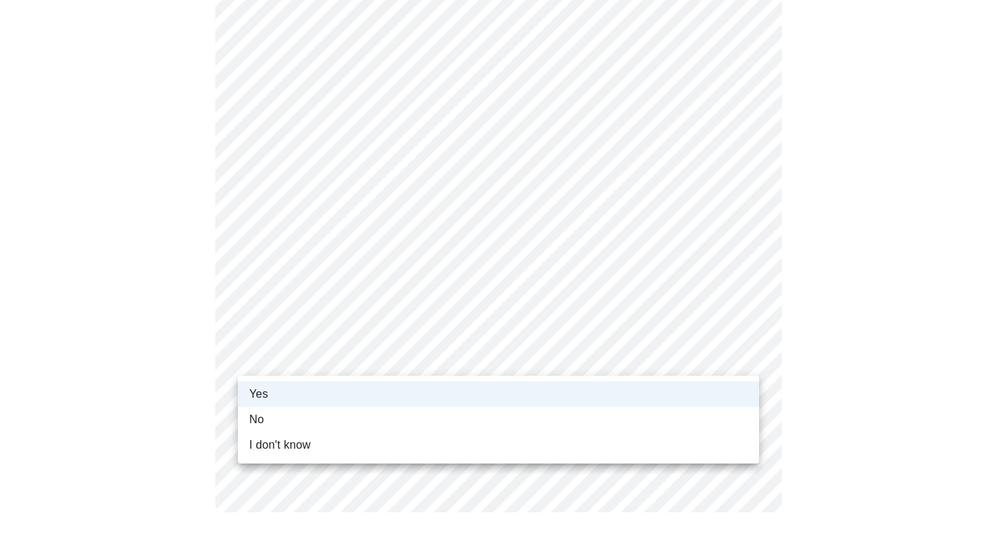
click at [816, 309] on div at bounding box center [498, 267] width 997 height 535
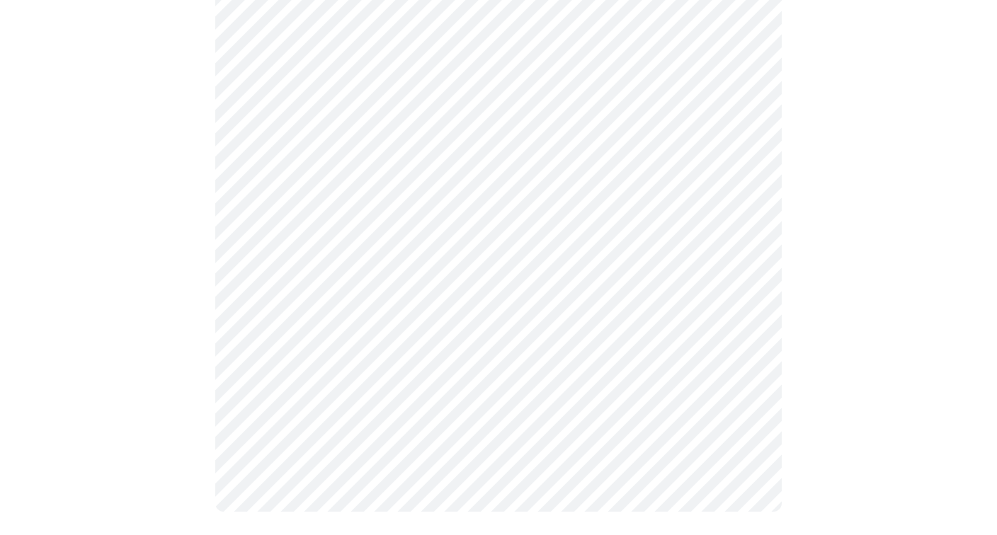
scroll to position [606, 0]
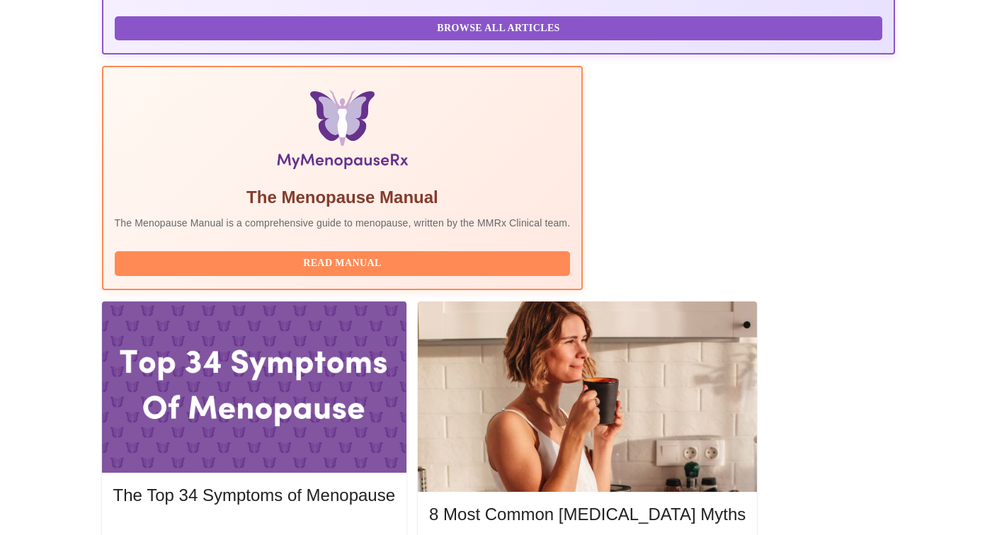
scroll to position [477, 0]
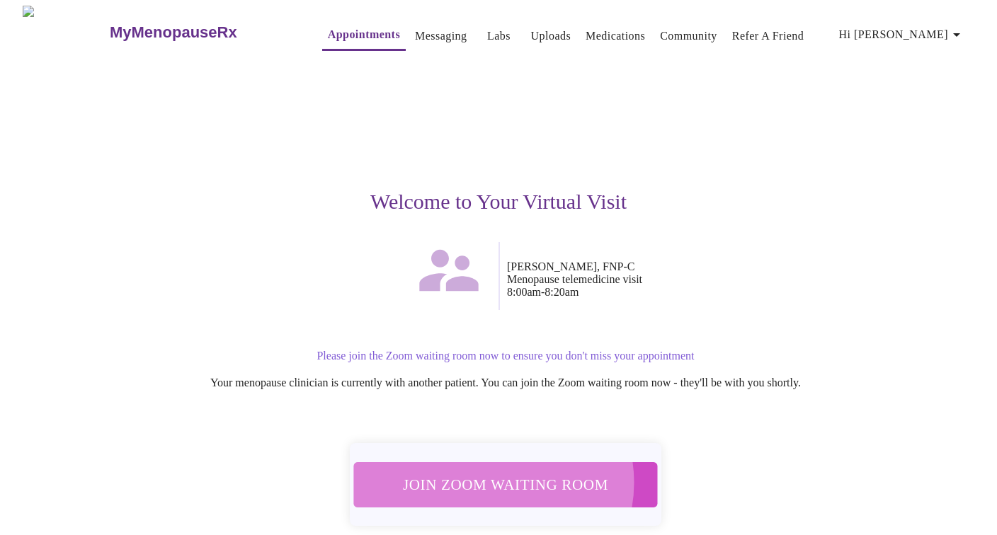
click at [495, 475] on span "Join Zoom Waiting Room" at bounding box center [506, 485] width 268 height 26
